Goal: Task Accomplishment & Management: Manage account settings

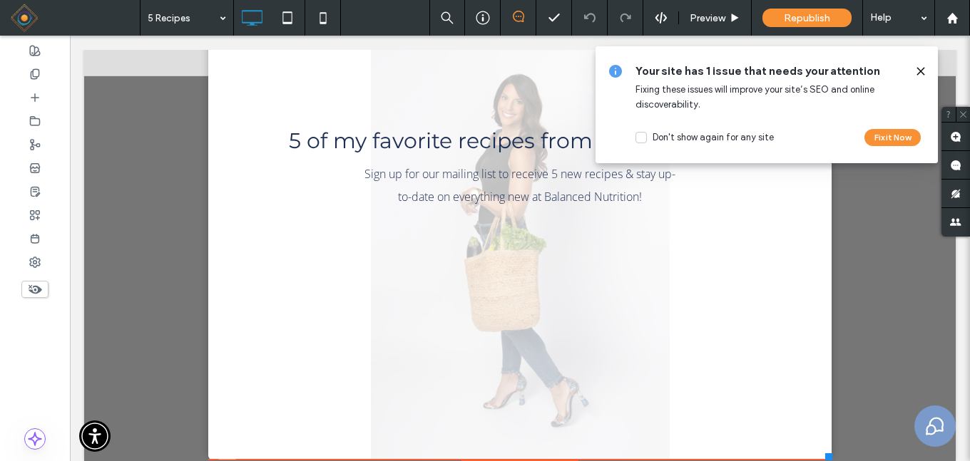
click at [918, 72] on icon at bounding box center [920, 71] width 11 height 11
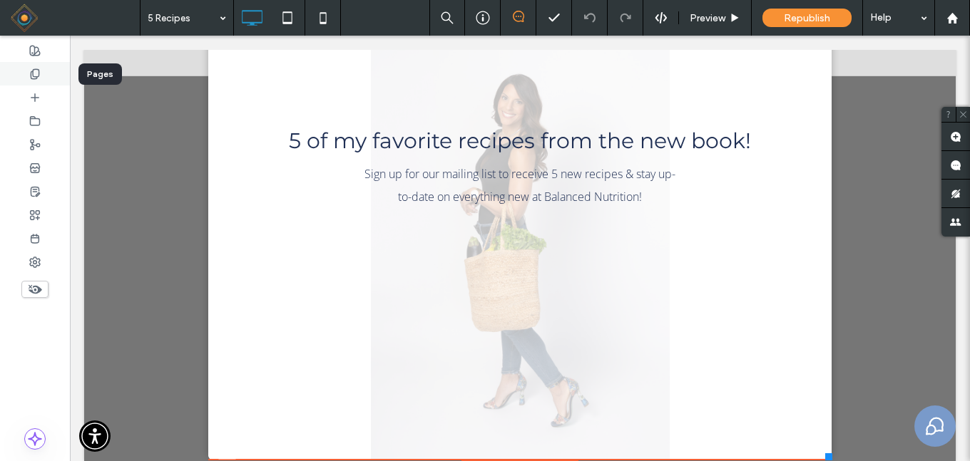
click at [32, 73] on icon at bounding box center [34, 73] width 11 height 11
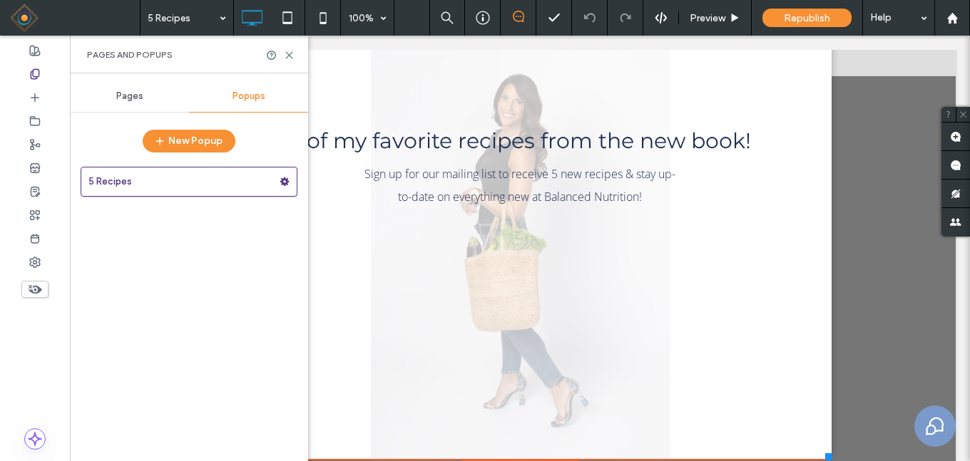
click at [117, 102] on div "Pages" at bounding box center [129, 96] width 119 height 31
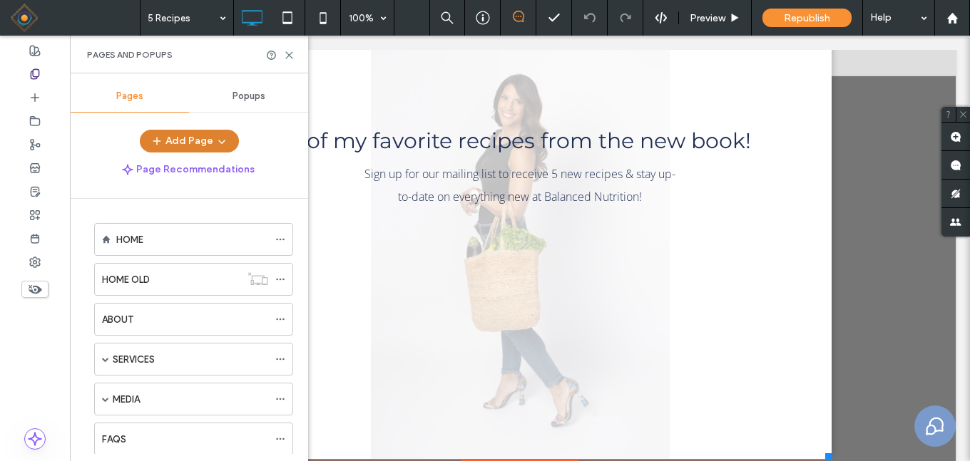
click at [210, 140] on button "Add Page" at bounding box center [189, 141] width 99 height 23
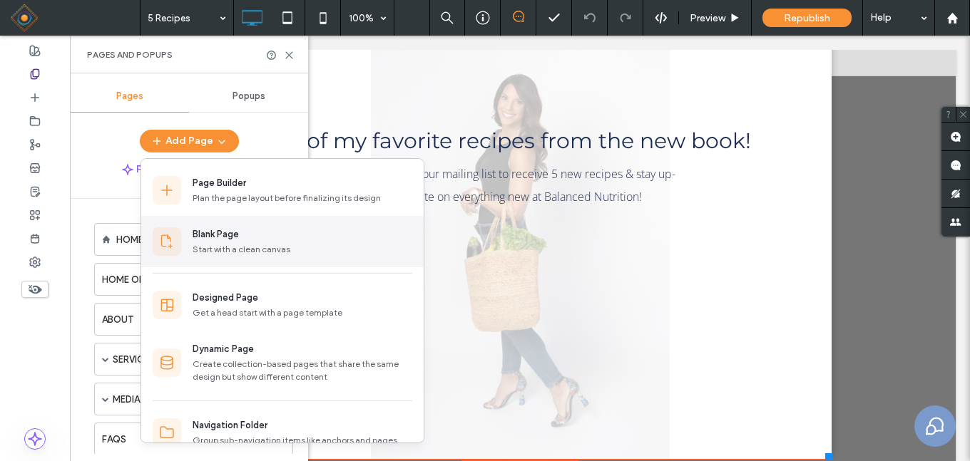
click at [239, 237] on div "Blank Page" at bounding box center [215, 234] width 46 height 14
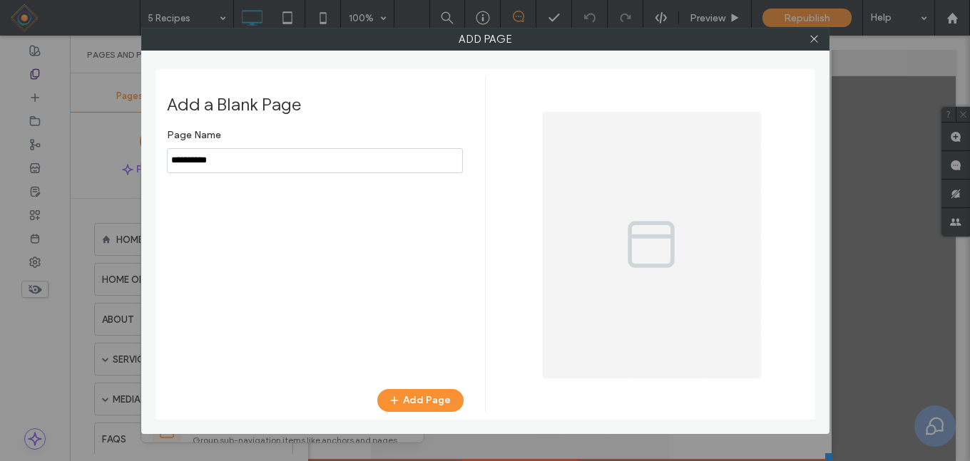
drag, startPoint x: 231, startPoint y: 164, endPoint x: 110, endPoint y: 159, distance: 121.3
click at [110, 159] on div "Add Page Add a Blank Page Page Name Add Page" at bounding box center [485, 230] width 970 height 461
type input "*********"
click at [411, 399] on button "Add Page" at bounding box center [420, 400] width 86 height 23
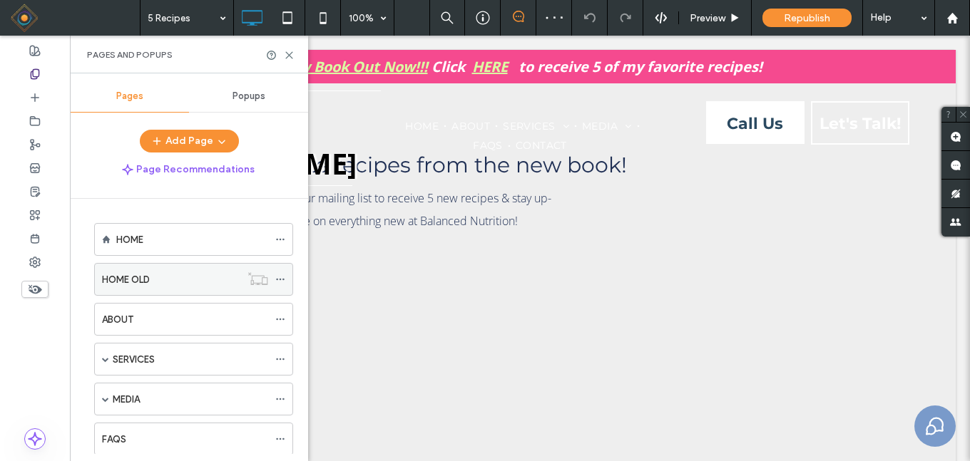
scroll to position [277, 0]
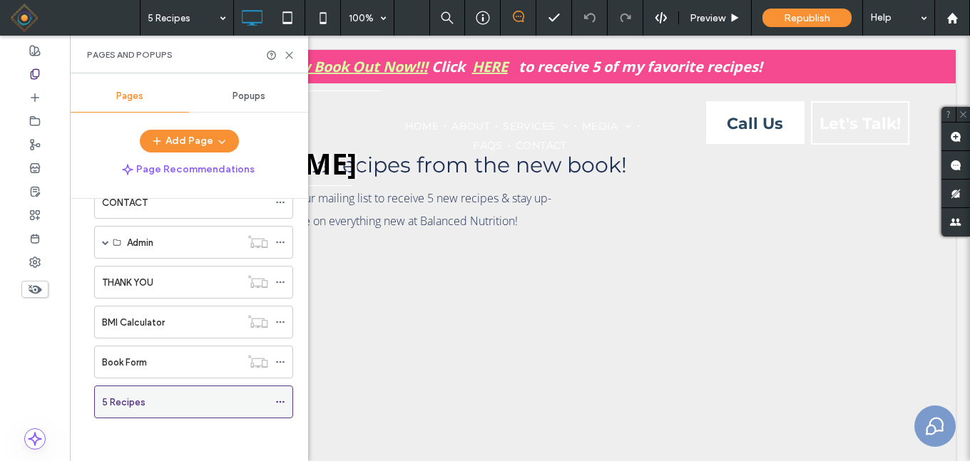
click at [281, 402] on use at bounding box center [280, 402] width 8 height 2
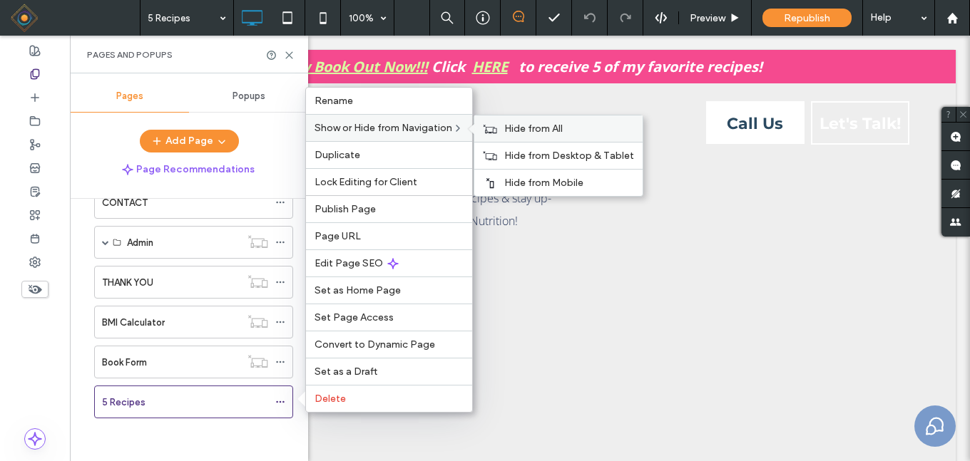
click at [524, 128] on span "Hide from All" at bounding box center [533, 129] width 58 height 12
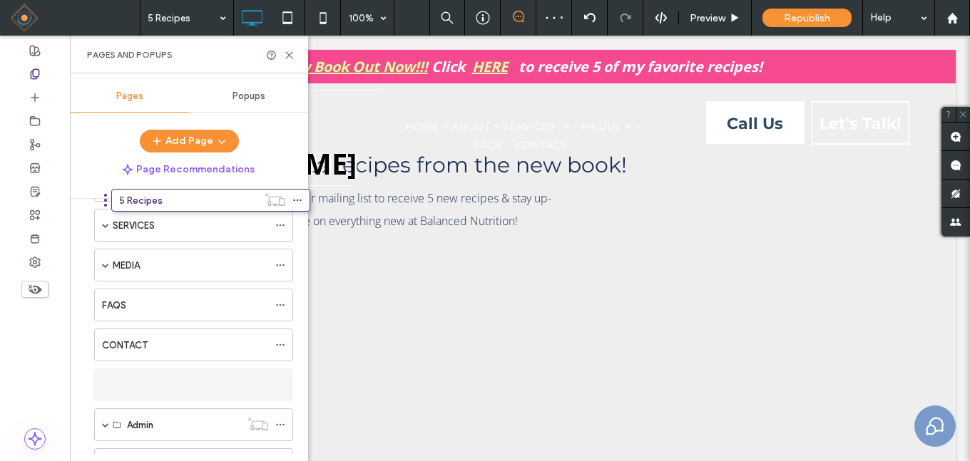
scroll to position [48, 0]
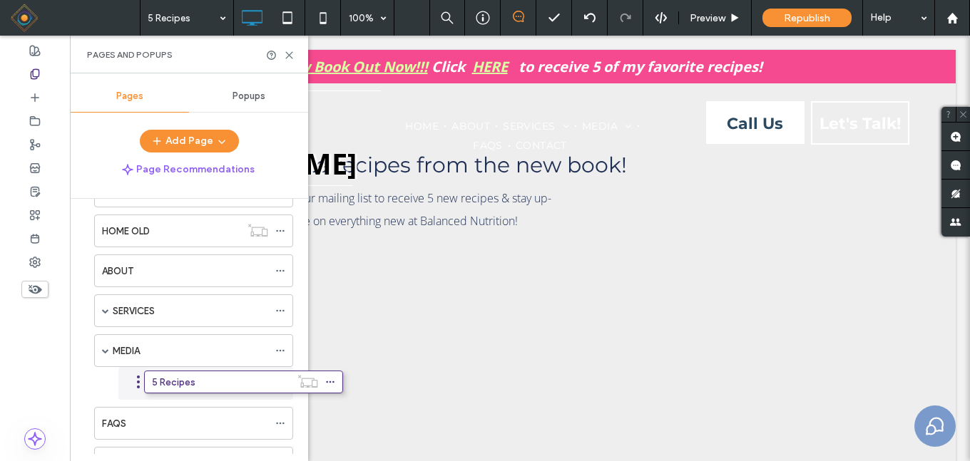
drag, startPoint x: 88, startPoint y: 401, endPoint x: 138, endPoint y: 386, distance: 52.1
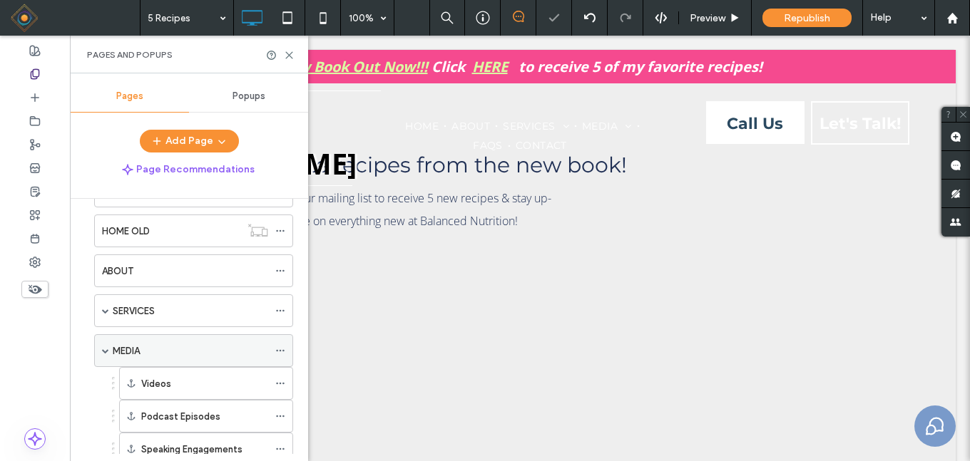
scroll to position [191, 0]
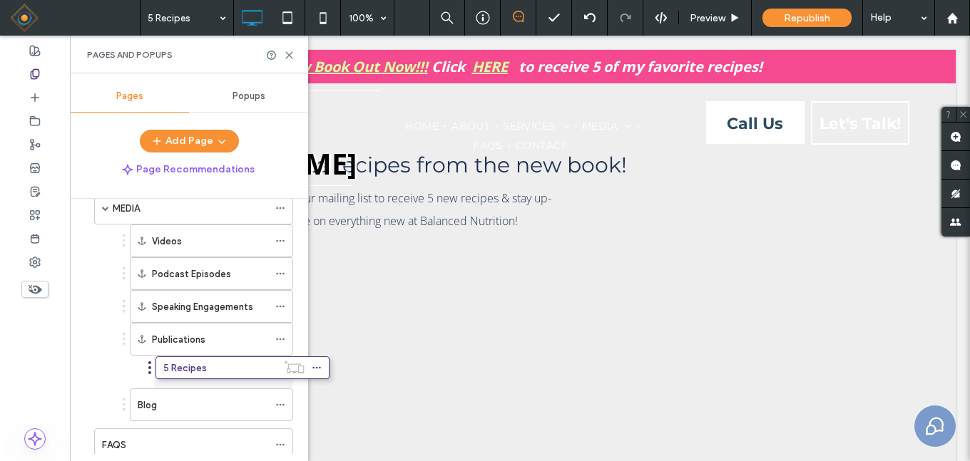
drag, startPoint x: 113, startPoint y: 404, endPoint x: 150, endPoint y: 365, distance: 53.5
click at [281, 371] on icon at bounding box center [280, 372] width 10 height 10
click at [195, 338] on label "Publications" at bounding box center [189, 339] width 53 height 25
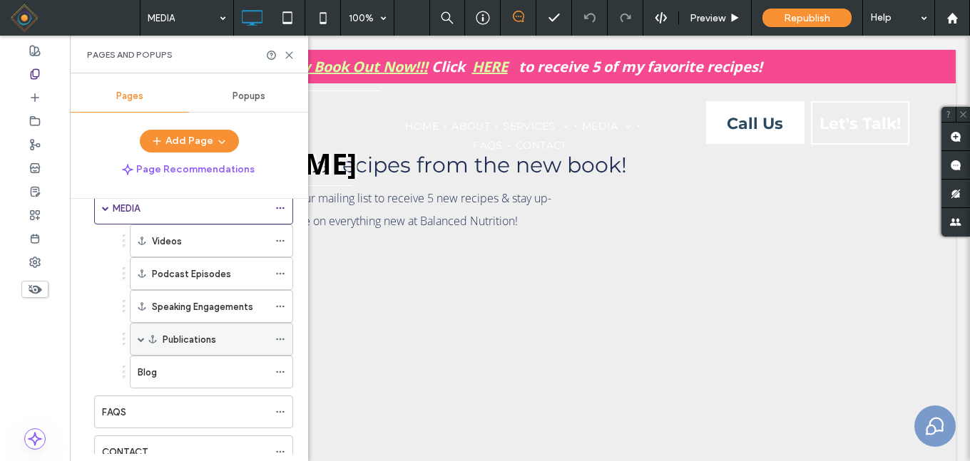
click at [140, 339] on span at bounding box center [141, 339] width 7 height 7
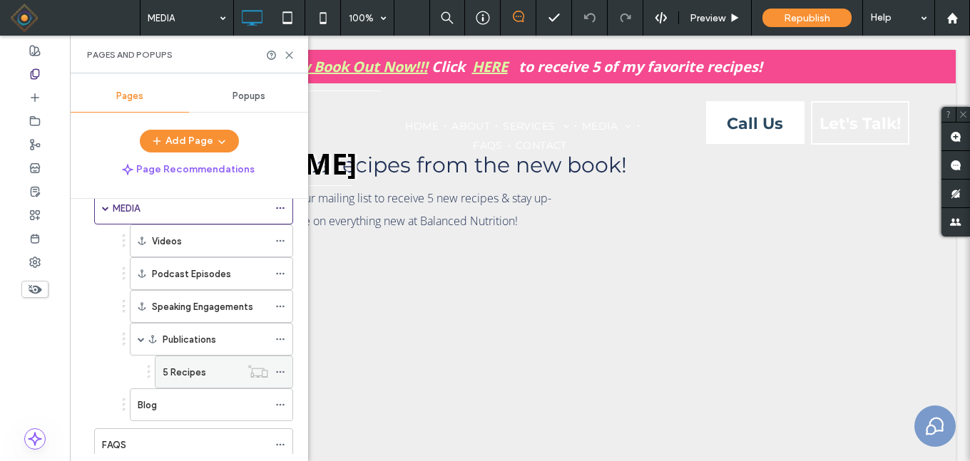
click at [280, 371] on use at bounding box center [280, 372] width 8 height 2
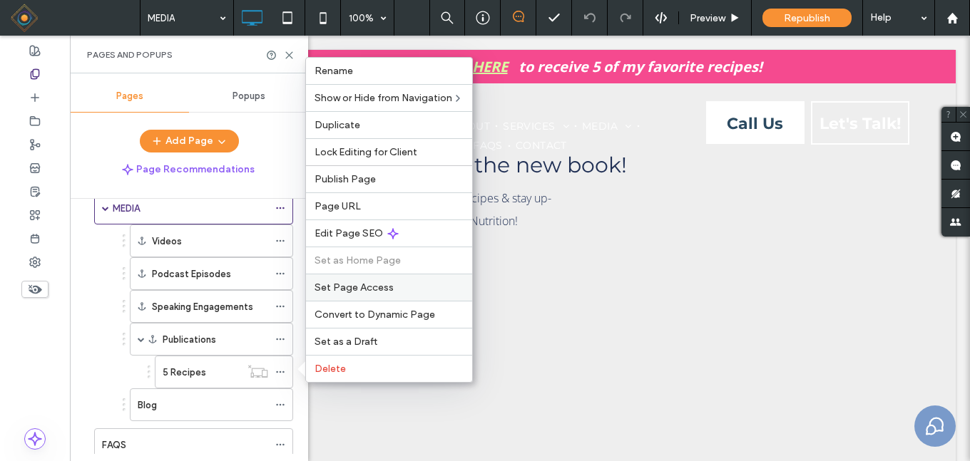
click at [357, 287] on span "Set Page Access" at bounding box center [353, 288] width 79 height 12
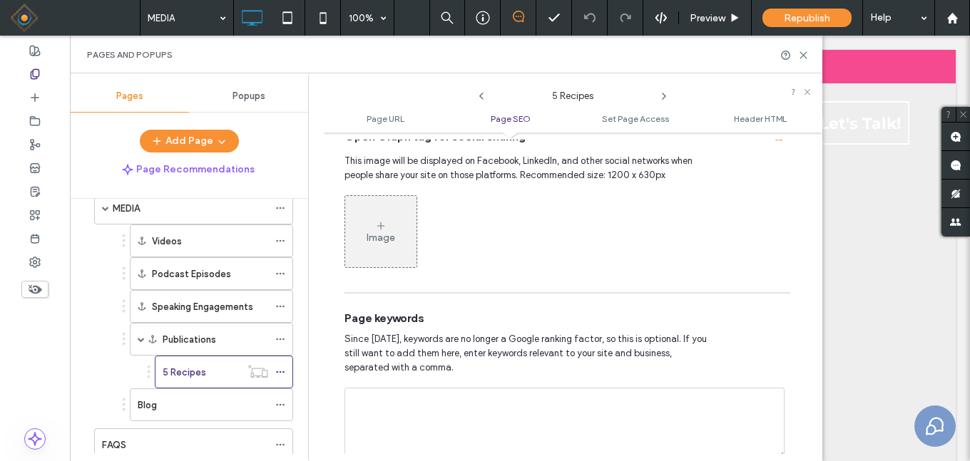
scroll to position [642, 0]
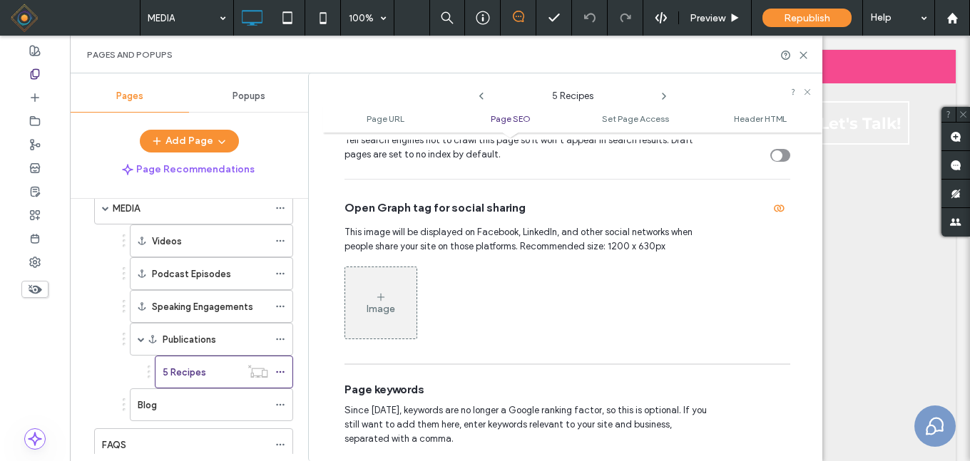
click at [385, 304] on div "Image" at bounding box center [380, 309] width 29 height 12
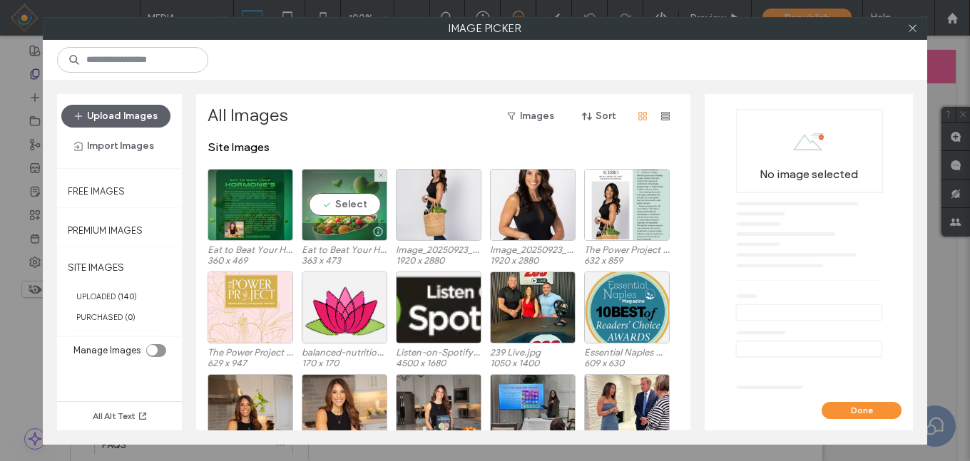
click at [339, 205] on div "Select" at bounding box center [345, 205] width 86 height 72
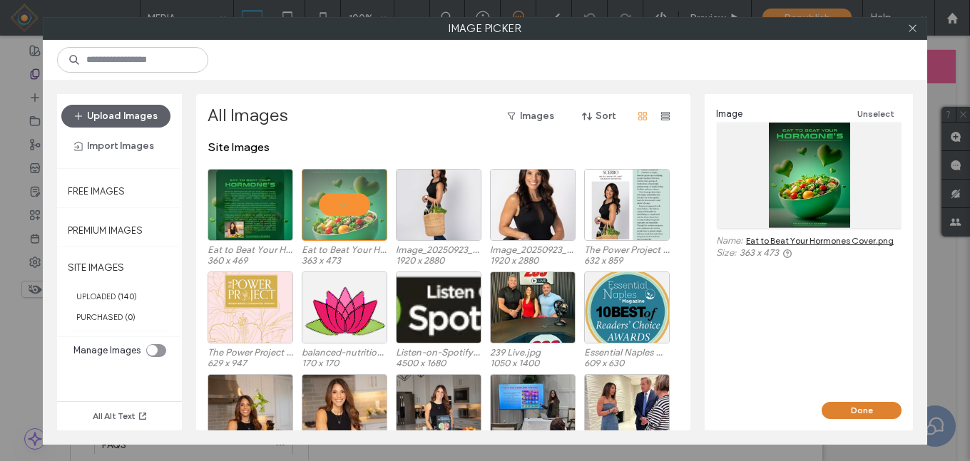
click at [848, 407] on button "Done" at bounding box center [861, 410] width 80 height 17
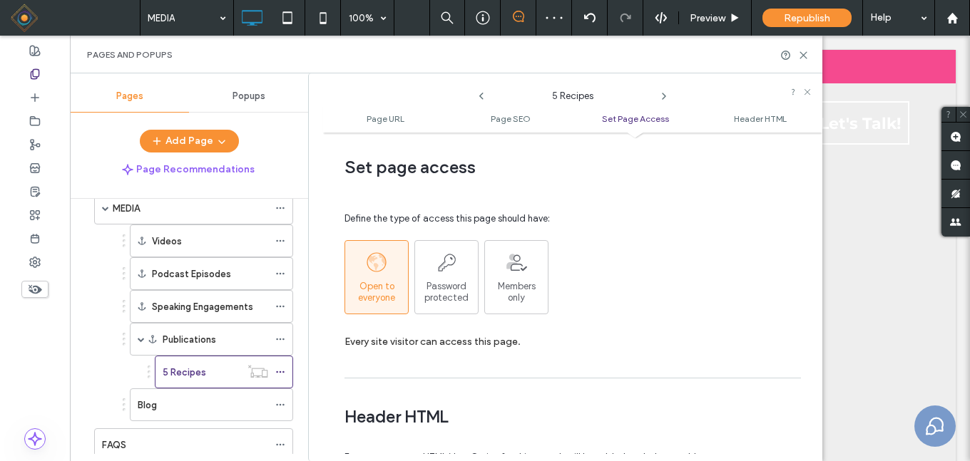
scroll to position [1141, 0]
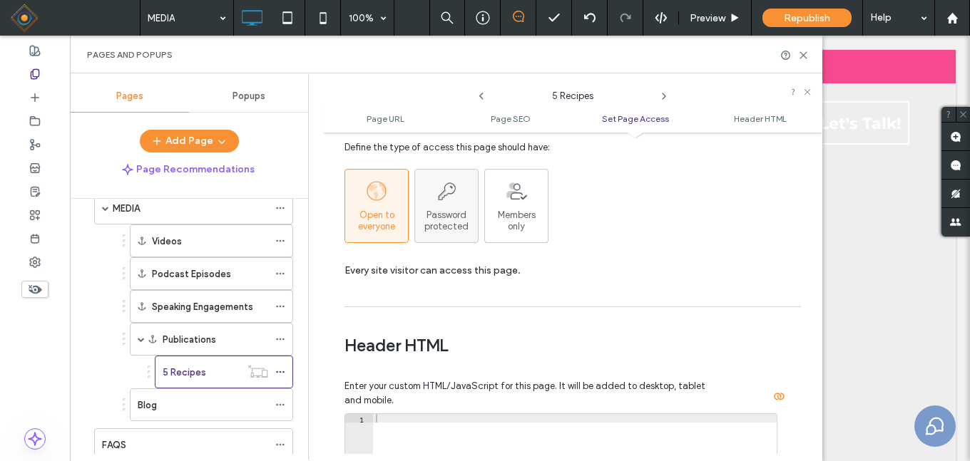
click at [442, 202] on icon at bounding box center [446, 190] width 21 height 21
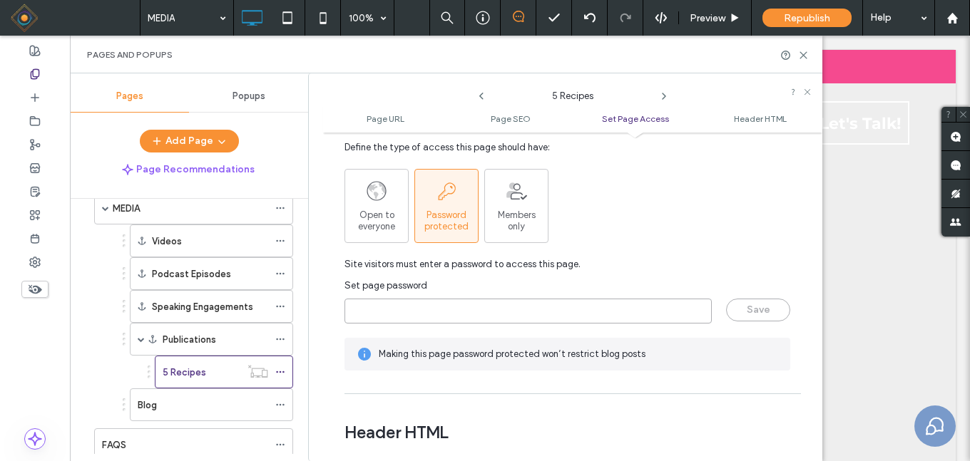
click at [421, 312] on input "page-password" at bounding box center [527, 311] width 367 height 25
drag, startPoint x: 387, startPoint y: 314, endPoint x: 329, endPoint y: 319, distance: 58.0
click at [329, 319] on div "Page URL Customize the URL of this page on the live site as it appears in the b…" at bounding box center [572, 297] width 499 height 314
type input "*****"
click at [752, 309] on button "Save" at bounding box center [758, 310] width 64 height 23
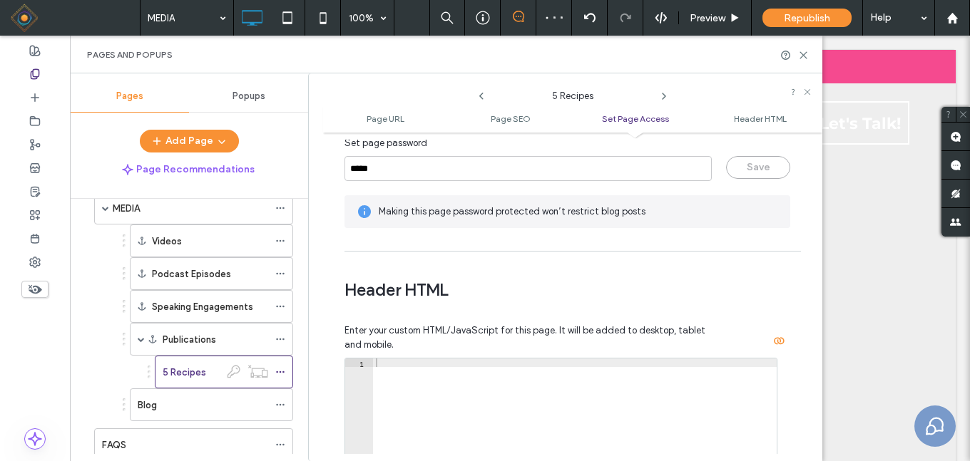
scroll to position [1212, 0]
